Goal: Information Seeking & Learning: Learn about a topic

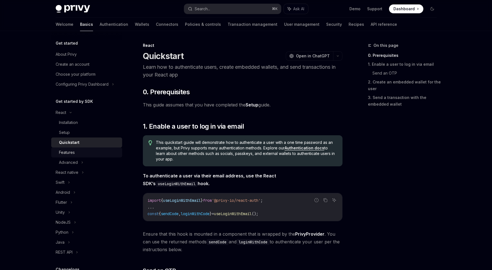
click at [110, 153] on div "Features" at bounding box center [89, 152] width 60 height 7
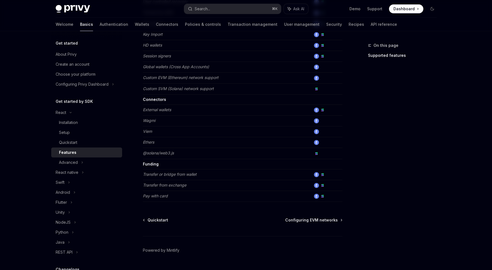
scroll to position [320, 0]
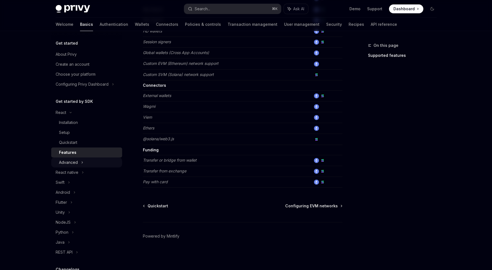
click at [79, 160] on div "Advanced" at bounding box center [86, 162] width 71 height 10
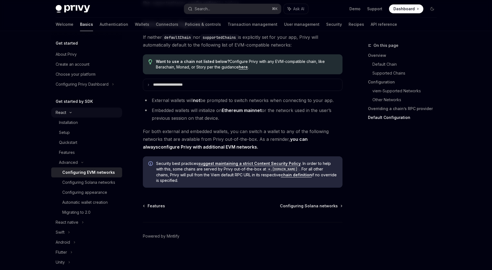
click at [86, 116] on div "React" at bounding box center [86, 112] width 71 height 10
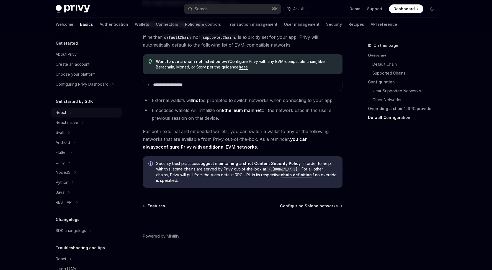
click at [86, 116] on div "React" at bounding box center [86, 112] width 71 height 10
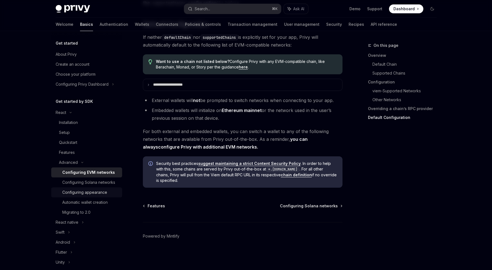
click at [89, 195] on link "Configuring appearance" at bounding box center [86, 192] width 71 height 10
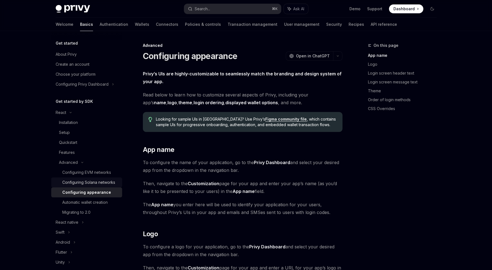
click at [92, 184] on div "Configuring Solana networks" at bounding box center [88, 182] width 53 height 7
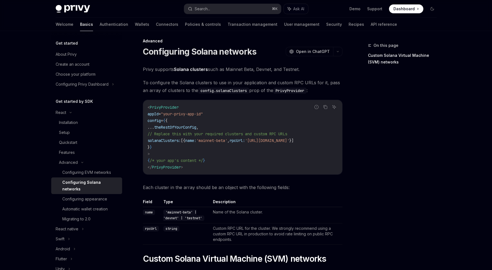
scroll to position [208, 0]
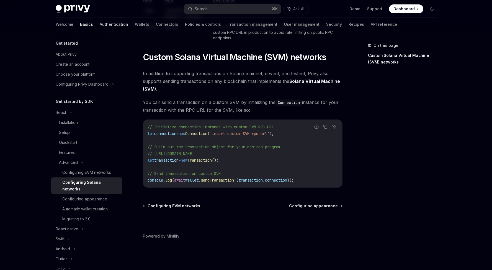
click at [100, 22] on link "Authentication" at bounding box center [114, 24] width 29 height 13
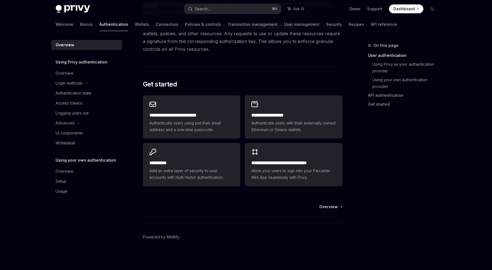
scroll to position [425, 0]
click at [135, 25] on link "Wallets" at bounding box center [142, 24] width 14 height 13
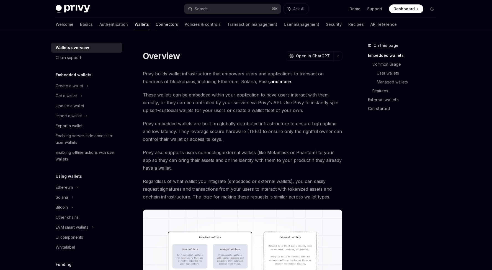
click at [156, 29] on link "Connectors" at bounding box center [167, 24] width 22 height 13
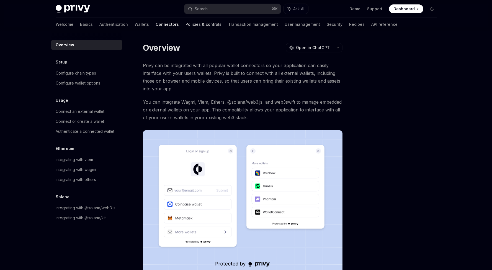
click at [186, 25] on link "Policies & controls" at bounding box center [204, 24] width 36 height 13
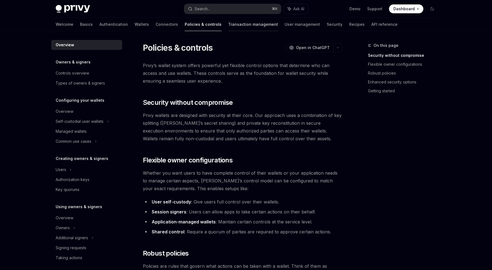
click at [228, 28] on link "Transaction management" at bounding box center [253, 24] width 50 height 13
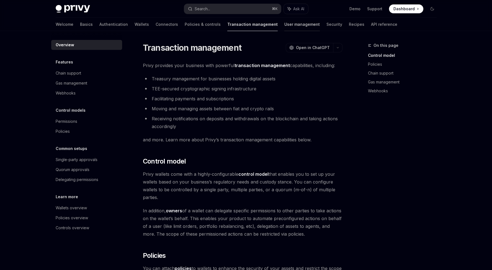
click at [284, 26] on link "User management" at bounding box center [301, 24] width 35 height 13
type textarea "*"
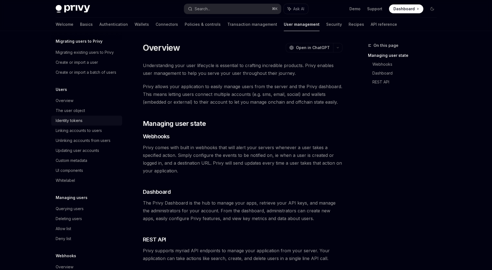
scroll to position [22, 0]
click at [223, 7] on button "Search... ⌘ K" at bounding box center [232, 9] width 97 height 10
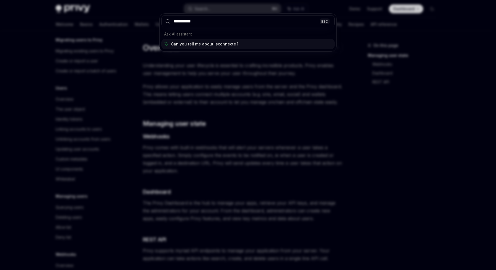
type input "**********"
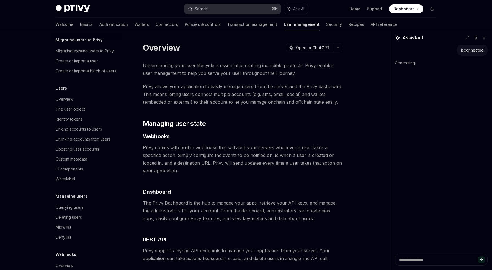
click at [221, 12] on button "Search... ⌘ K" at bounding box center [232, 9] width 97 height 10
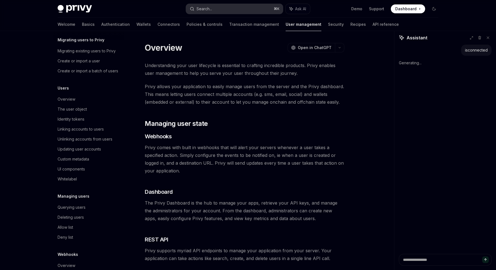
type textarea "*"
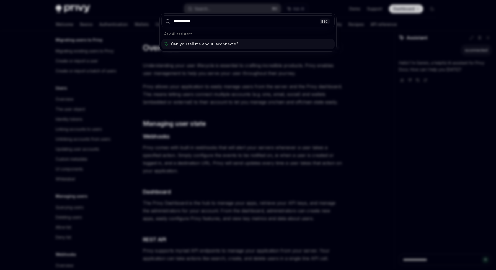
type input "**********"
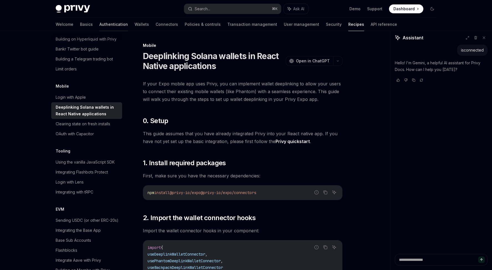
click at [99, 20] on link "Authentication" at bounding box center [113, 24] width 29 height 13
type textarea "*"
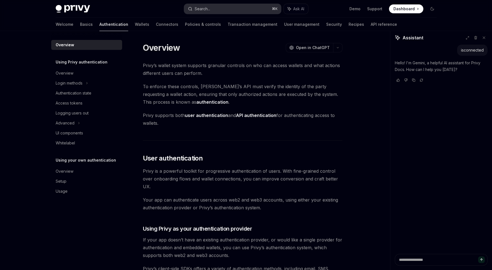
click at [213, 10] on button "Search... ⌘ K" at bounding box center [232, 9] width 97 height 10
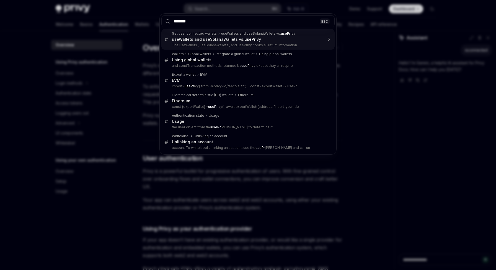
type input "********"
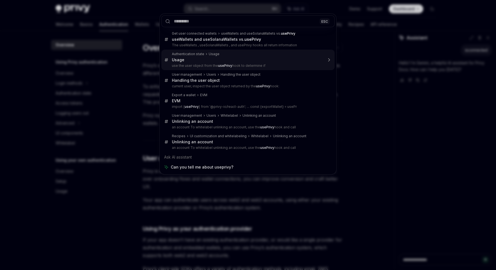
type textarea "*"
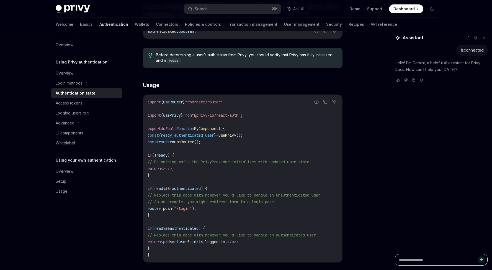
scroll to position [187, 0]
